Goal: Task Accomplishment & Management: Complete application form

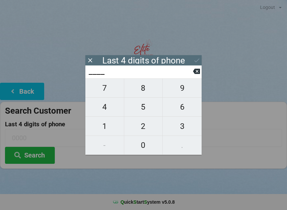
click at [108, 111] on span "4" at bounding box center [104, 107] width 38 height 14
type input "4___"
click at [144, 147] on span "0" at bounding box center [143, 145] width 38 height 14
type input "40__"
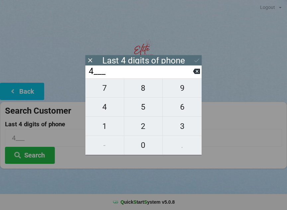
type input "40__"
click at [106, 95] on span "7" at bounding box center [104, 88] width 38 height 14
type input "407_"
click at [184, 90] on span "9" at bounding box center [182, 88] width 39 height 14
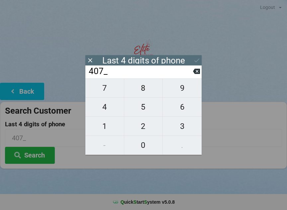
type input "4079"
click at [185, 110] on div "7 8 9 4 5 6 1 2 3 - 0 ." at bounding box center [143, 116] width 116 height 76
click at [140, 97] on div "7 8 9 4 5 6 1 2 3 - 0 ." at bounding box center [143, 116] width 116 height 76
click at [196, 72] on icon at bounding box center [196, 71] width 7 height 5
click at [196, 73] on icon at bounding box center [196, 71] width 7 height 5
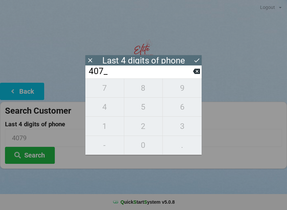
type input "40__"
click at [88, 60] on icon at bounding box center [90, 60] width 7 height 7
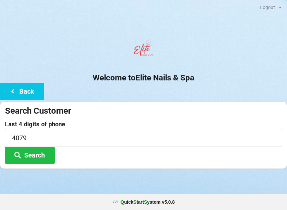
click at [23, 89] on button "Back" at bounding box center [22, 91] width 44 height 17
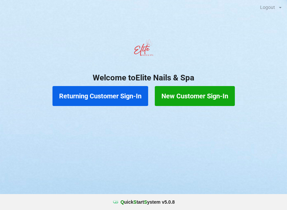
click at [110, 101] on button "Returning Customer Sign-In" at bounding box center [100, 96] width 96 height 20
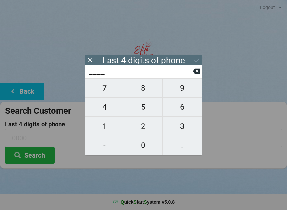
click at [87, 65] on div "Last 4 digits of phone" at bounding box center [143, 60] width 116 height 10
click at [88, 61] on icon at bounding box center [90, 60] width 7 height 7
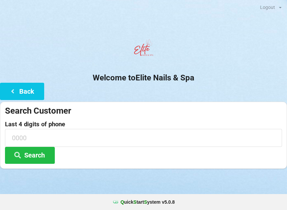
click at [23, 97] on button "Back" at bounding box center [22, 91] width 44 height 17
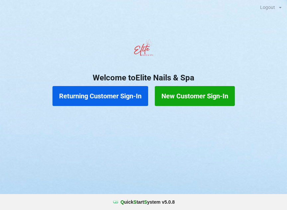
click at [199, 103] on button "New Customer Sign-In" at bounding box center [195, 96] width 80 height 20
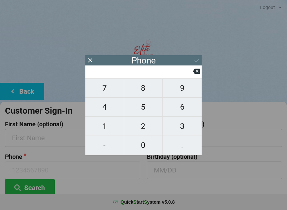
click at [111, 109] on span "4" at bounding box center [104, 107] width 38 height 14
type input "4"
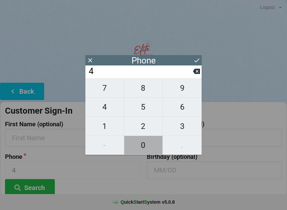
click at [143, 146] on span "0" at bounding box center [143, 145] width 38 height 14
type input "40"
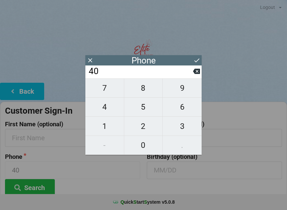
click at [104, 93] on span "7" at bounding box center [104, 88] width 38 height 14
type input "407"
click at [180, 93] on span "9" at bounding box center [182, 88] width 39 height 14
type input "4079"
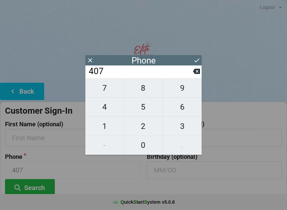
type input "4079"
click at [184, 112] on span "6" at bounding box center [182, 107] width 39 height 14
type input "40796"
click at [144, 94] on span "8" at bounding box center [143, 88] width 38 height 14
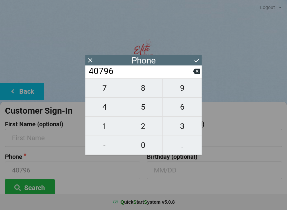
type input "407968"
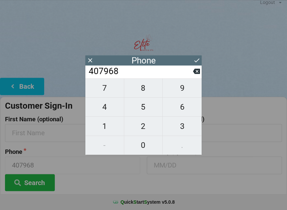
click at [104, 113] on span "4" at bounding box center [104, 107] width 38 height 14
type input "4079684"
click at [141, 150] on span "0" at bounding box center [143, 145] width 38 height 14
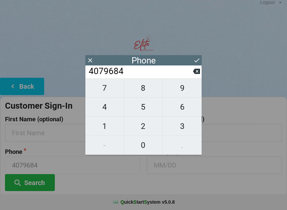
type input "40796840"
click at [134, 69] on input "40796840" at bounding box center [140, 71] width 105 height 11
click at [138, 74] on input "40796840" at bounding box center [140, 71] width 105 height 11
click at [194, 75] on icon at bounding box center [196, 71] width 7 height 7
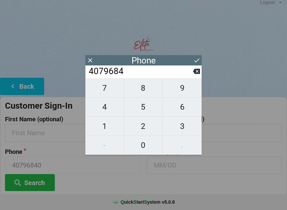
click at [199, 74] on icon at bounding box center [196, 71] width 7 height 5
click at [184, 109] on span "6" at bounding box center [182, 107] width 39 height 14
type input "4079686"
click at [145, 149] on span "0" at bounding box center [143, 145] width 38 height 14
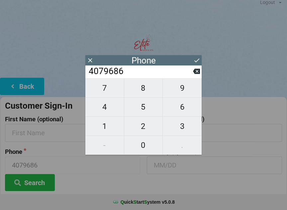
type input "40796860"
click at [106, 109] on span "4" at bounding box center [104, 107] width 38 height 14
type input "407968604"
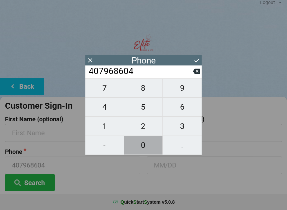
click at [144, 147] on span "0" at bounding box center [143, 145] width 38 height 14
type input "4079686040"
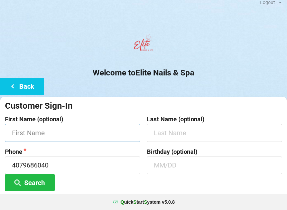
click at [38, 133] on input "text" at bounding box center [72, 133] width 135 height 18
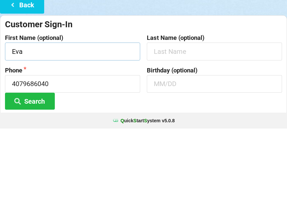
type input "Eva"
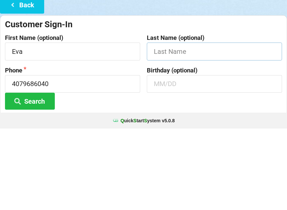
click at [202, 124] on input "text" at bounding box center [214, 133] width 135 height 18
type input "[PERSON_NAME]"
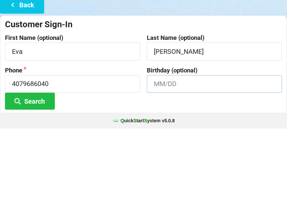
click at [172, 156] on input "text" at bounding box center [214, 165] width 135 height 18
type input "O"
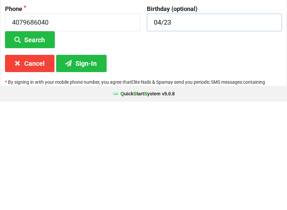
type input "04/23"
click at [84, 163] on button "Sign-In" at bounding box center [81, 171] width 50 height 17
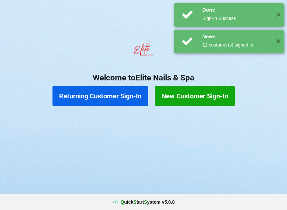
scroll to position [0, 0]
